Goal: Transaction & Acquisition: Register for event/course

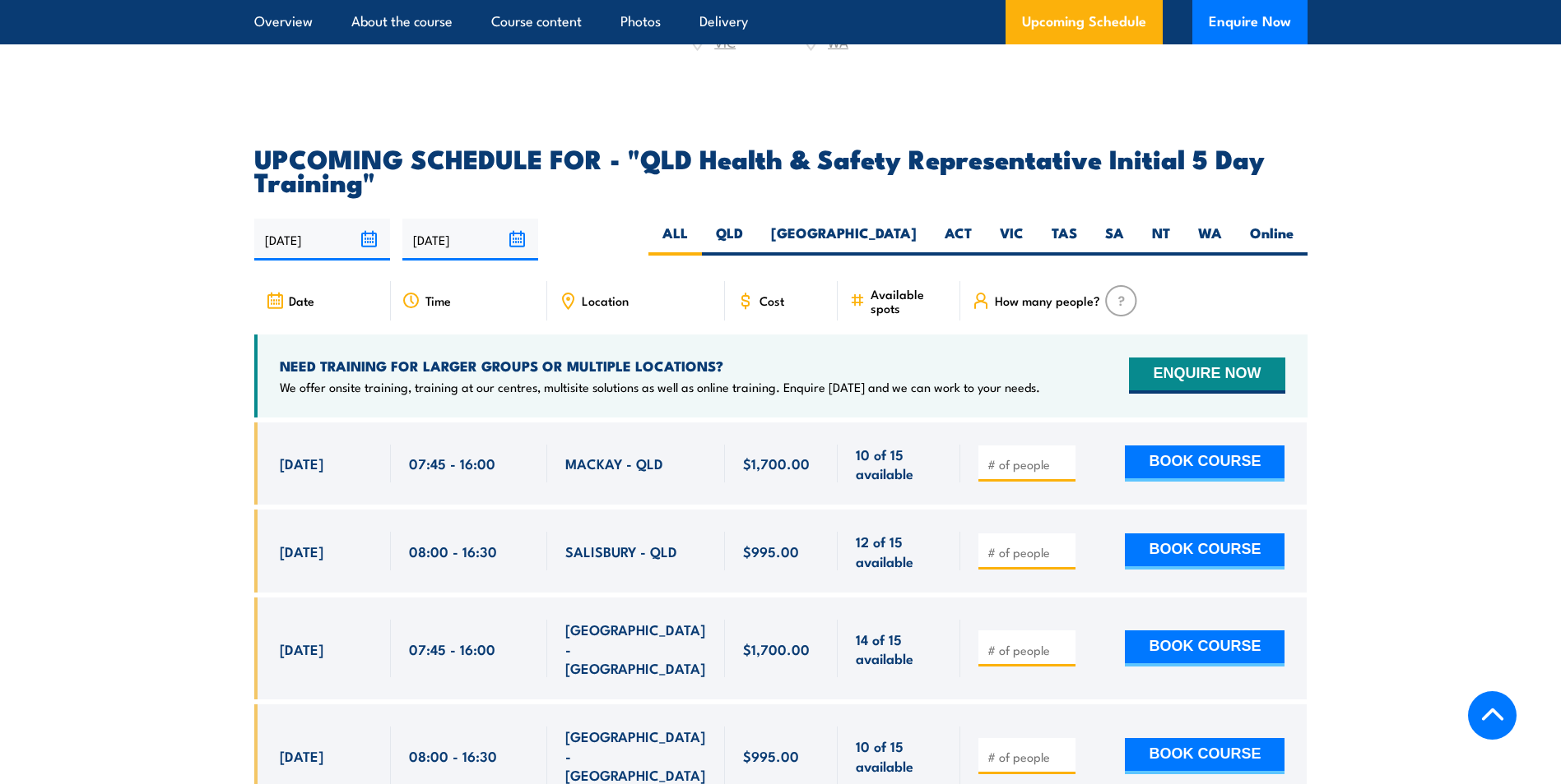
scroll to position [2802, 0]
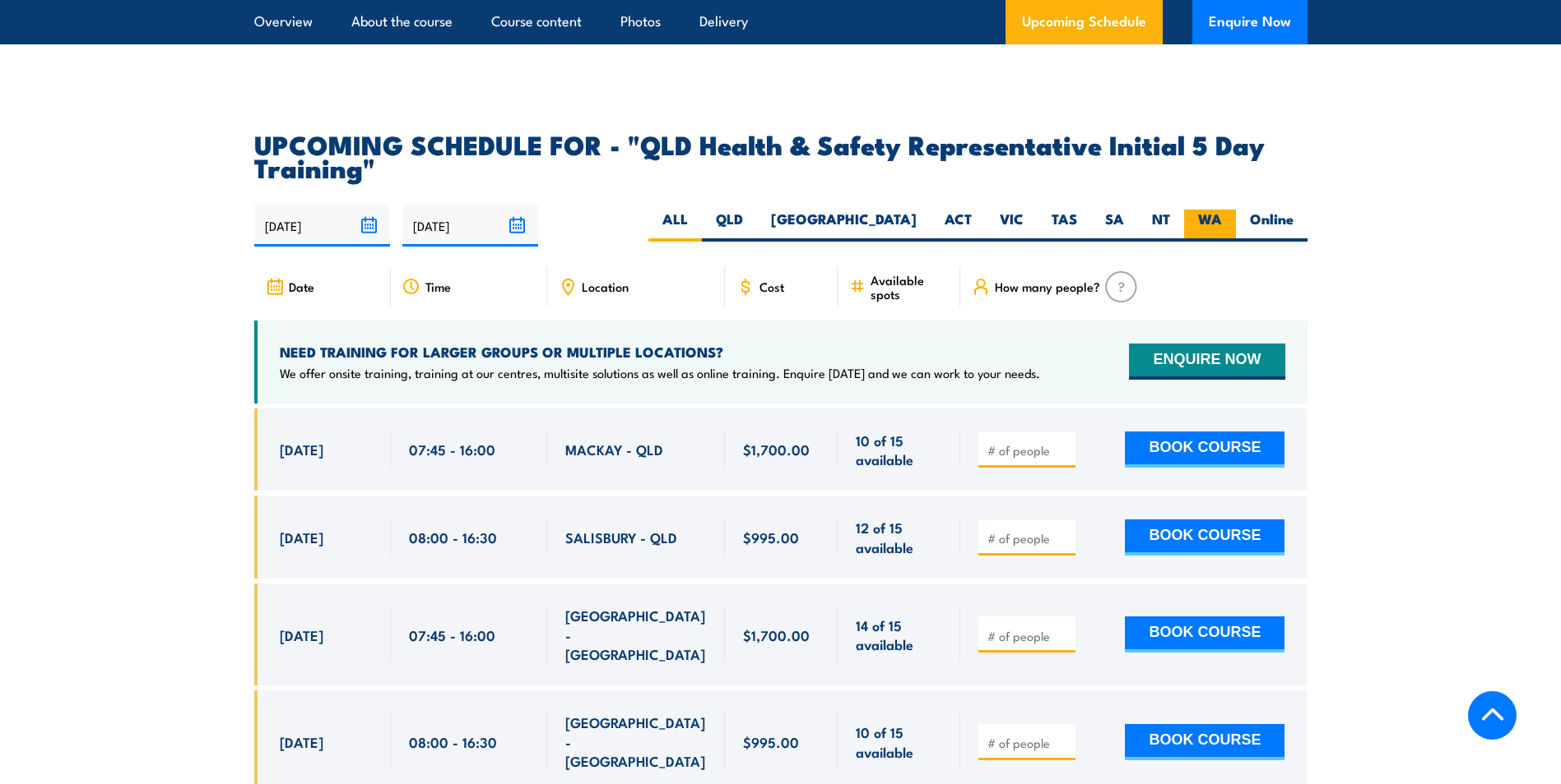
click at [1209, 225] on label "WA" at bounding box center [1210, 226] width 52 height 32
click at [1222, 220] on input "WA" at bounding box center [1227, 215] width 11 height 11
radio input "true"
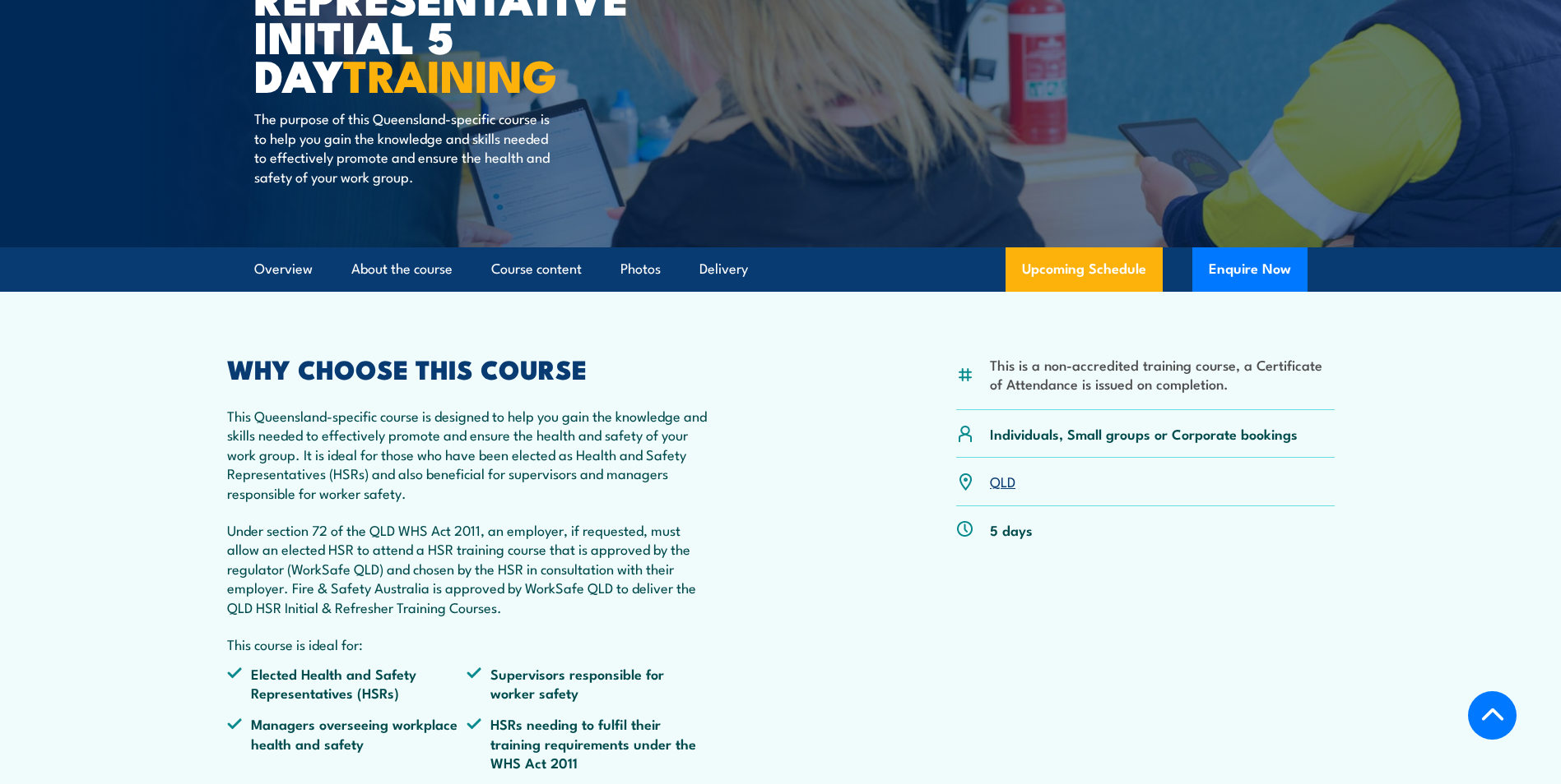
scroll to position [285, 0]
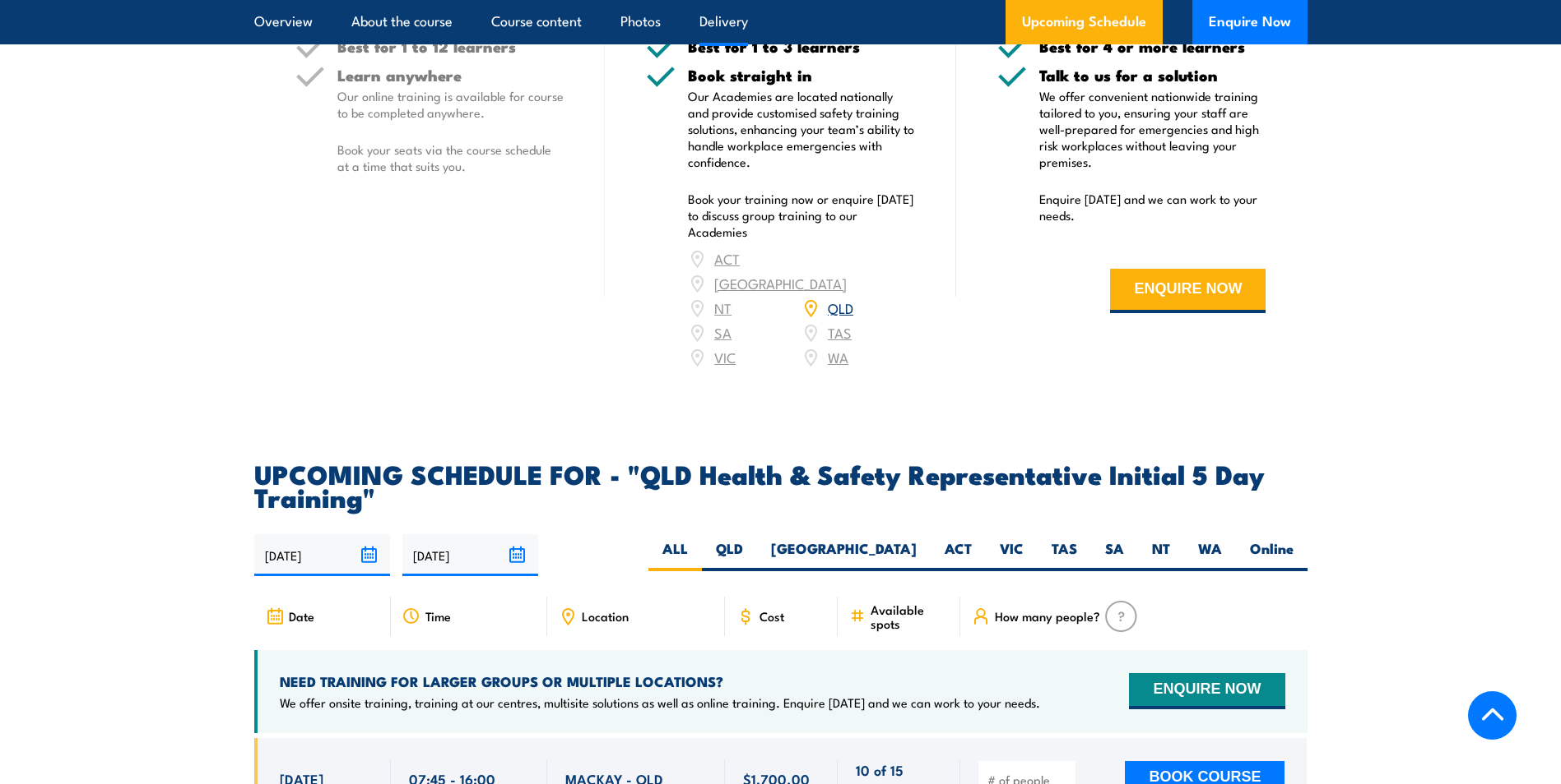
scroll to position [2728, 0]
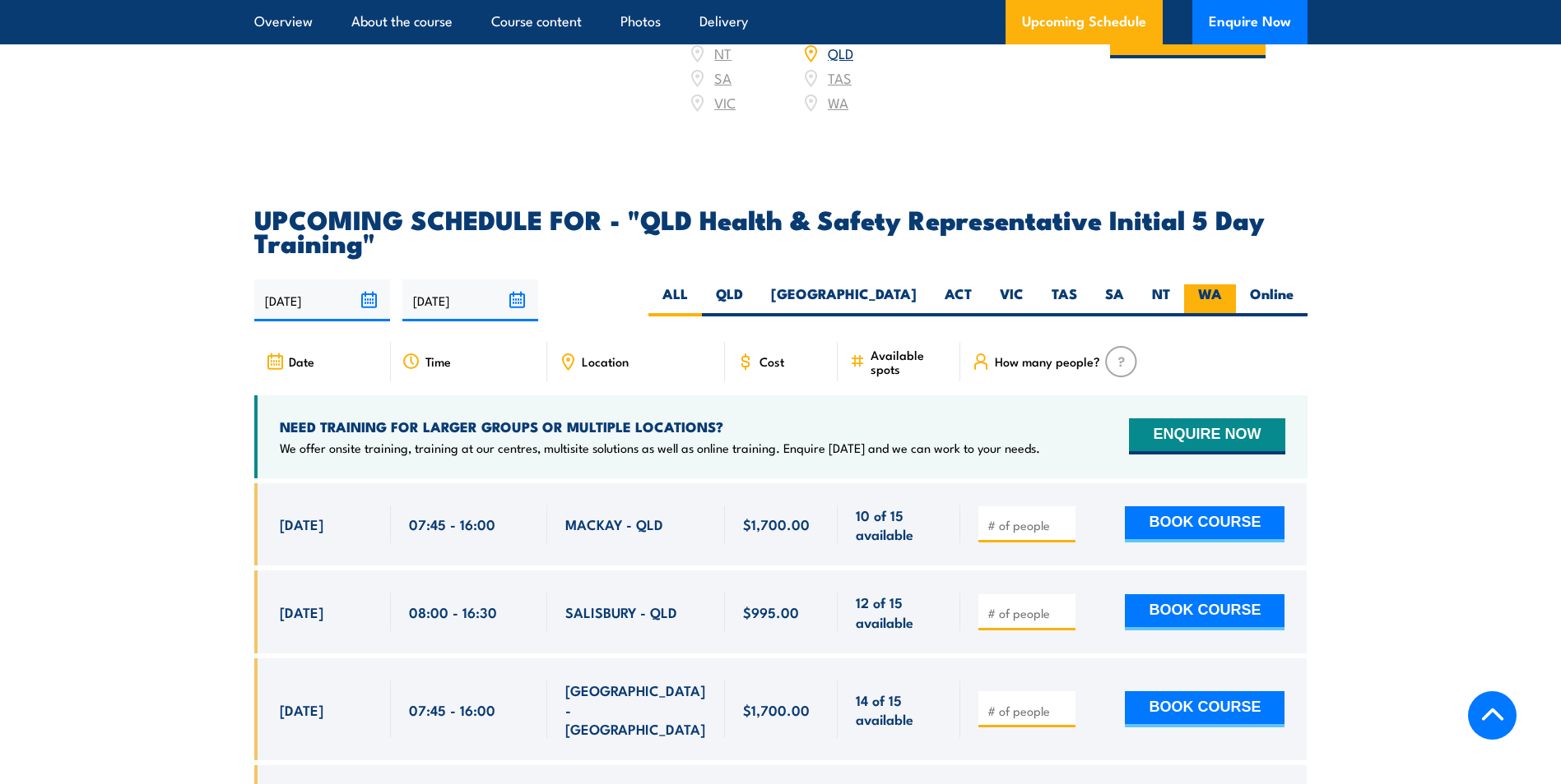
click at [1217, 284] on label "WA" at bounding box center [1210, 300] width 52 height 32
click at [1222, 284] on input "WA" at bounding box center [1227, 289] width 11 height 11
radio input "true"
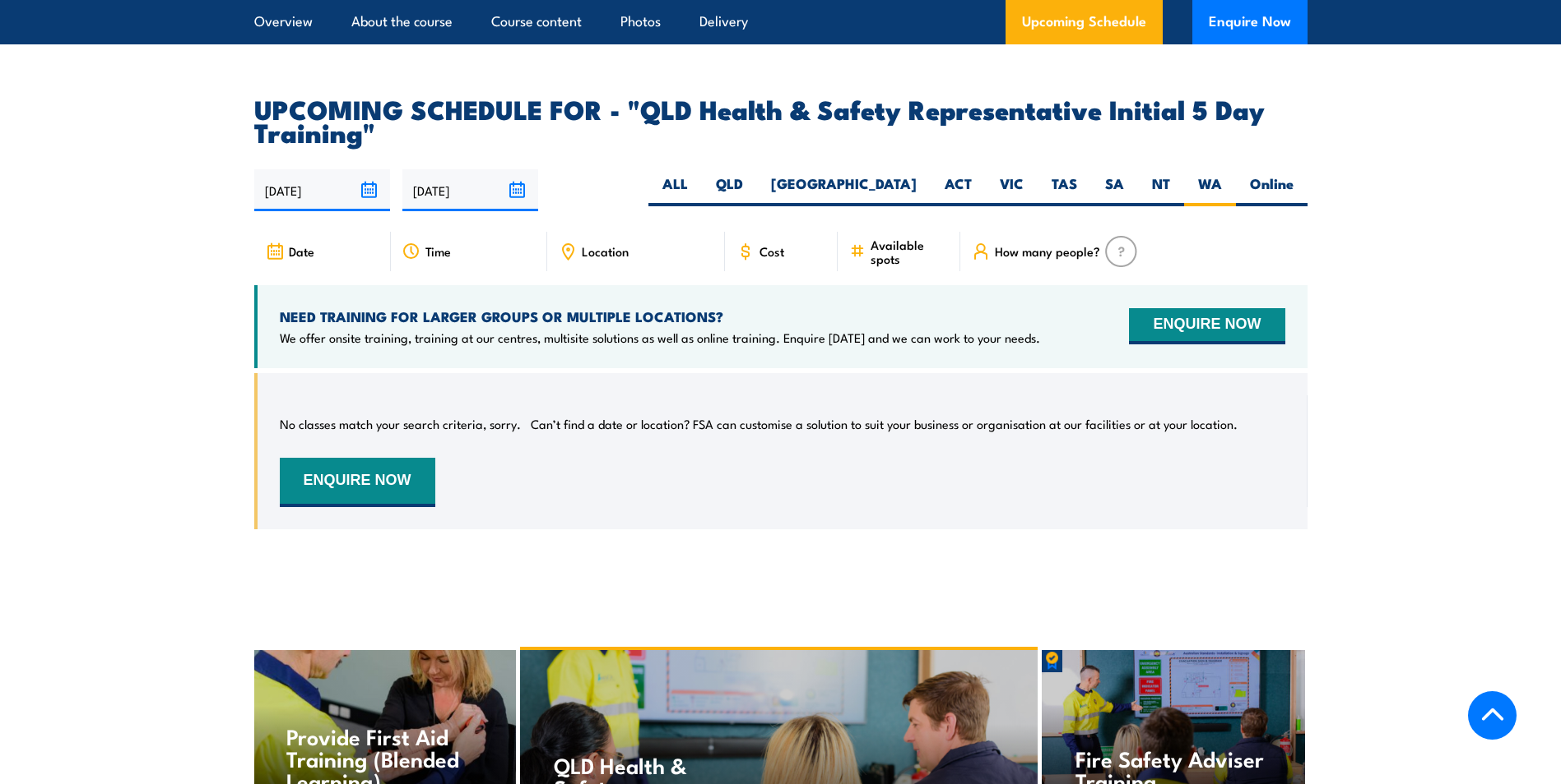
scroll to position [2666, 0]
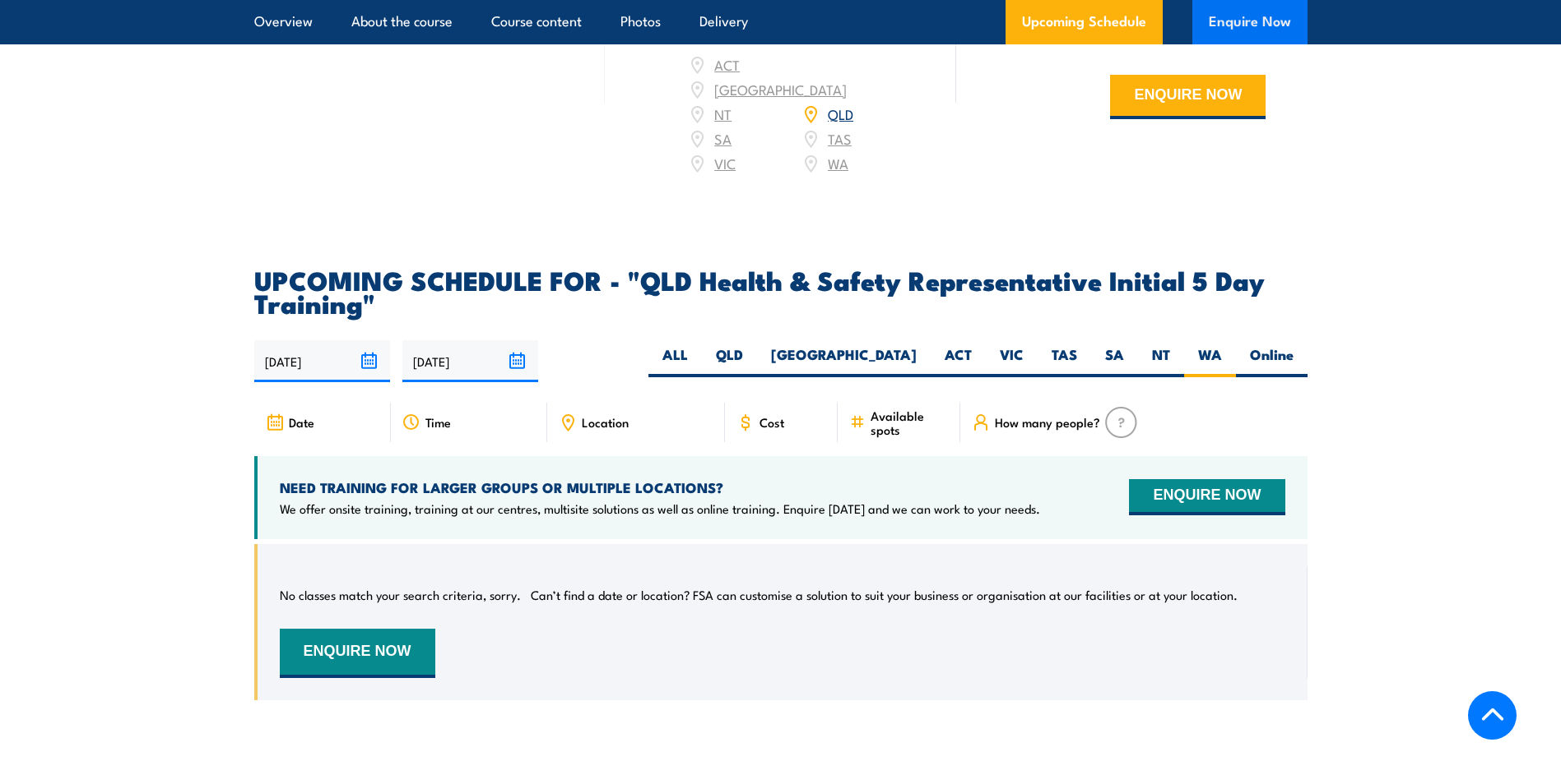
click at [1235, 27] on button "Enquire Now" at bounding box center [1250, 22] width 115 height 45
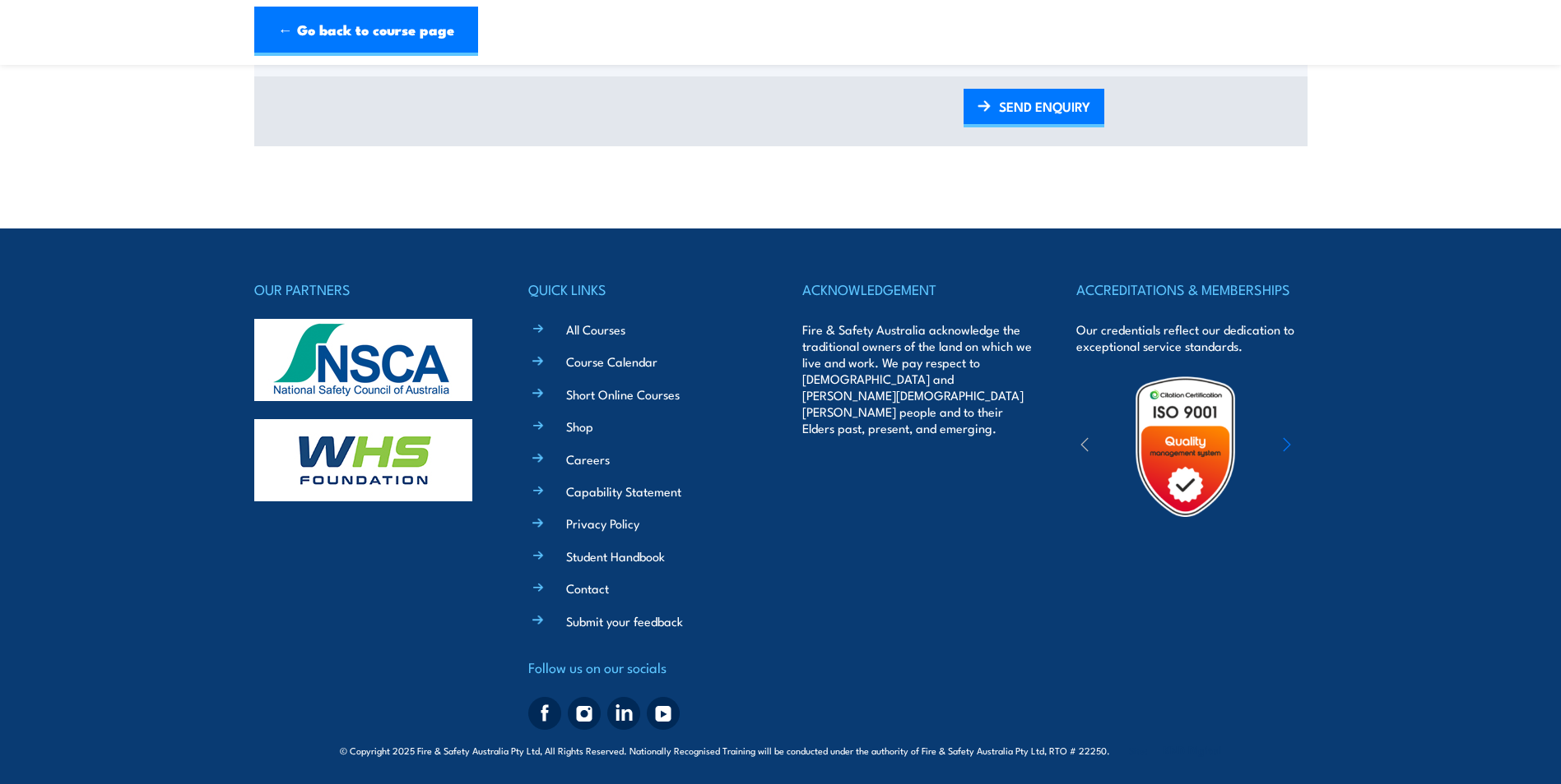
scroll to position [1030, 0]
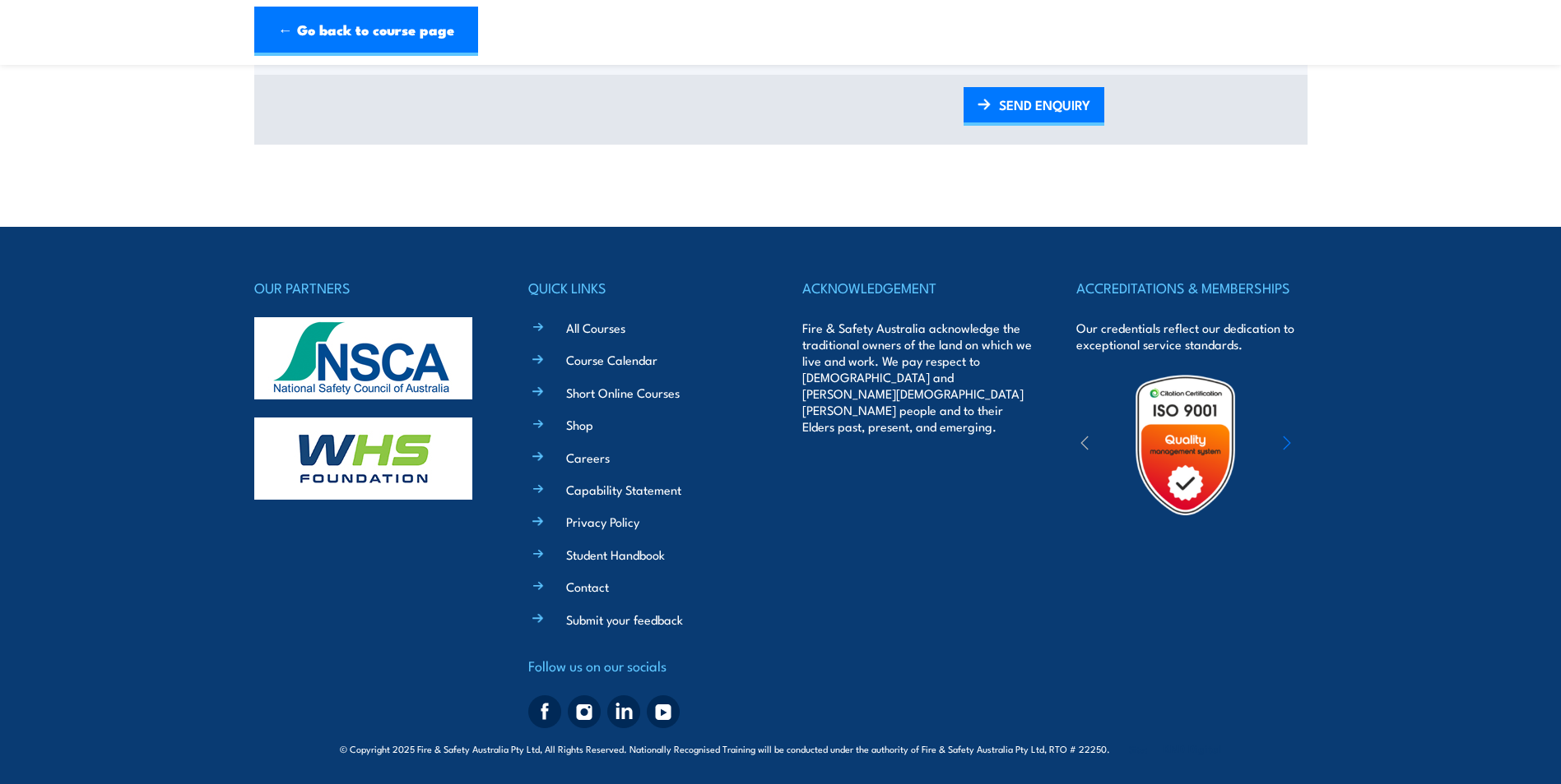
click at [389, 466] on img at bounding box center [363, 458] width 218 height 82
